Goal: Task Accomplishment & Management: Manage account settings

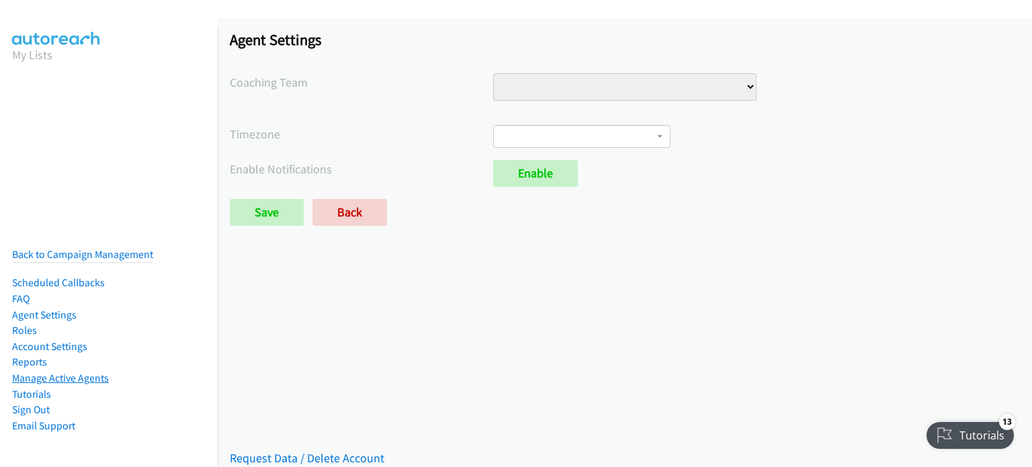
click at [30, 372] on link "Manage Active Agents" at bounding box center [60, 378] width 97 height 13
